Goal: Find contact information: Find contact information

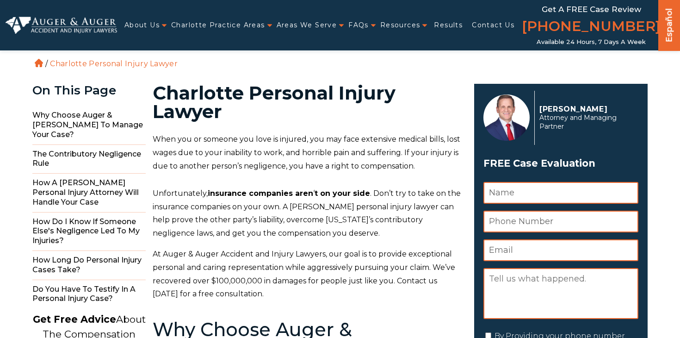
click at [80, 42] on div "About Us Attorneys Herbert Auger Arlene Auger Hunter Gillespie Madison McLawhor…" at bounding box center [340, 25] width 669 height 50
click at [81, 27] on img at bounding box center [61, 25] width 111 height 17
